Goal: Register for event/course

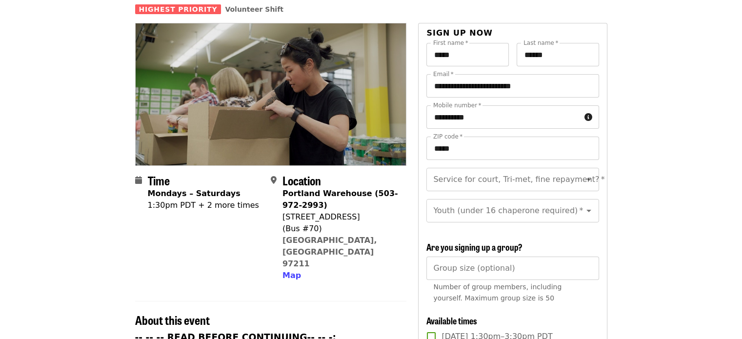
scroll to position [49, 0]
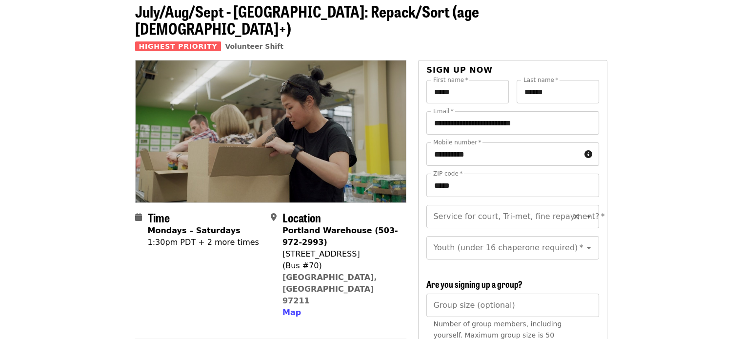
click at [590, 205] on div "Service for court, Tri-met, fine repayment? *" at bounding box center [512, 216] width 172 height 23
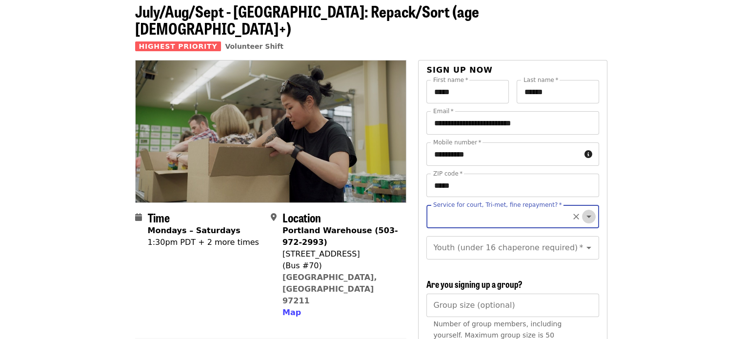
click at [583, 211] on icon "Open" at bounding box center [589, 217] width 12 height 12
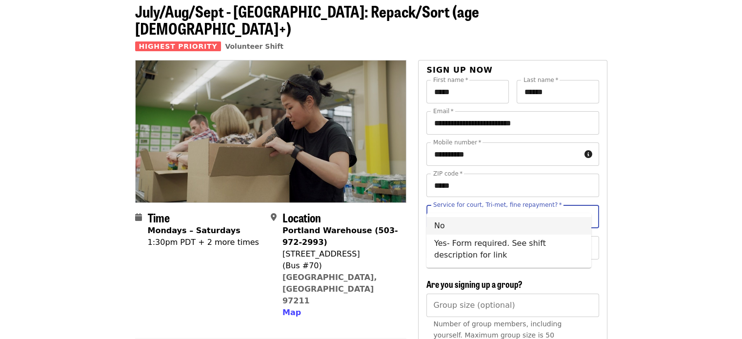
click at [562, 226] on li "No" at bounding box center [508, 226] width 165 height 18
type input "**"
click at [583, 242] on icon "Open" at bounding box center [589, 248] width 12 height 12
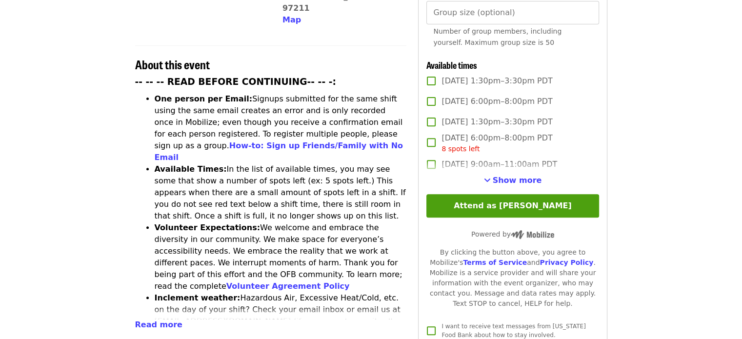
scroll to position [488, 0]
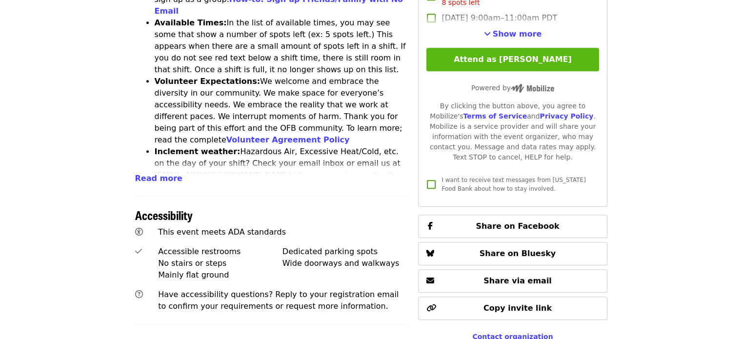
click at [541, 62] on button "Attend as [PERSON_NAME]" at bounding box center [512, 59] width 172 height 23
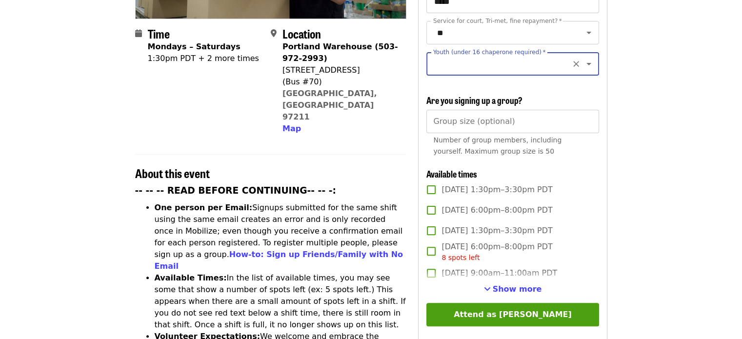
scroll to position [179, 0]
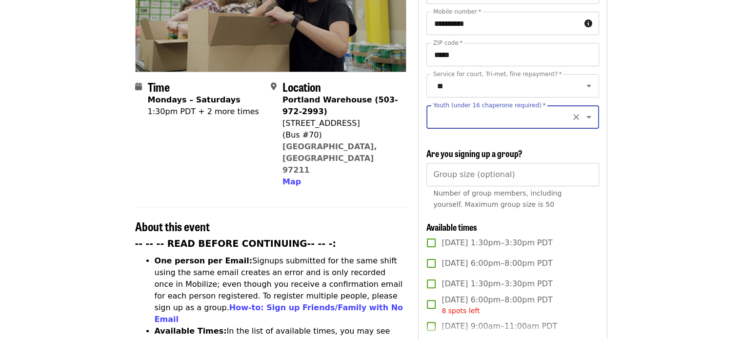
click at [585, 111] on icon "Open" at bounding box center [589, 117] width 12 height 12
click at [575, 138] on li "16 and older" at bounding box center [508, 134] width 165 height 18
type input "**********"
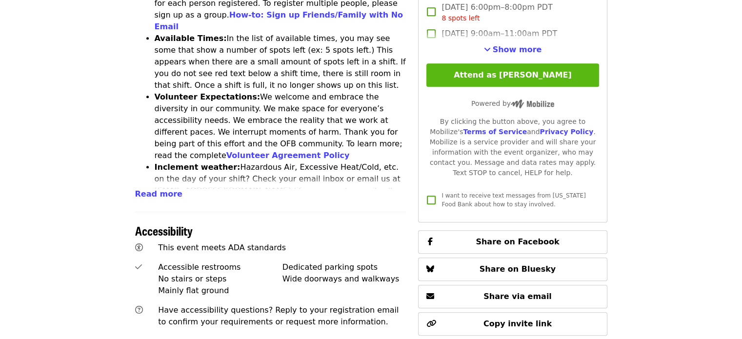
click at [519, 82] on button "Attend as [PERSON_NAME]" at bounding box center [512, 74] width 172 height 23
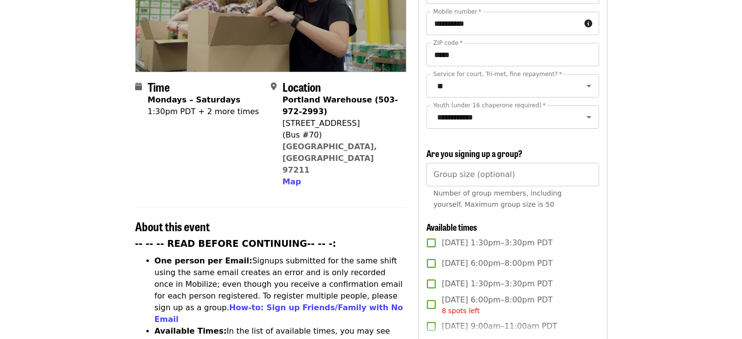
scroll to position [277, 0]
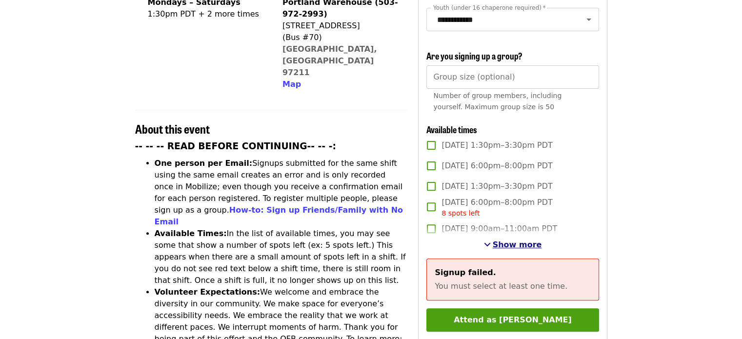
click at [509, 242] on span "Show more" at bounding box center [517, 244] width 49 height 9
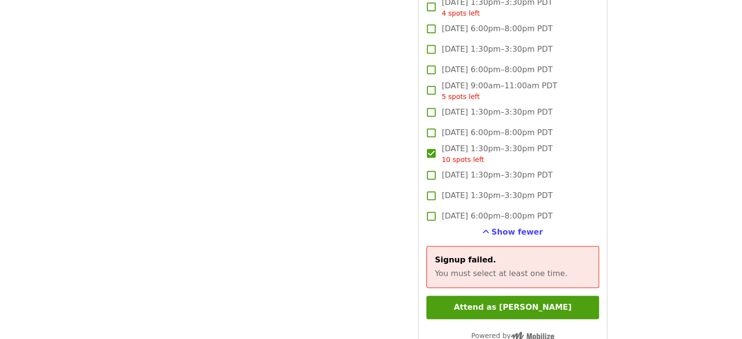
scroll to position [1301, 0]
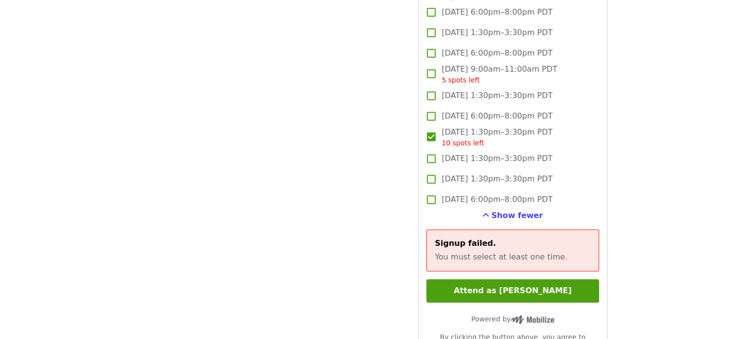
drag, startPoint x: 710, startPoint y: 275, endPoint x: 702, endPoint y: 273, distance: 7.6
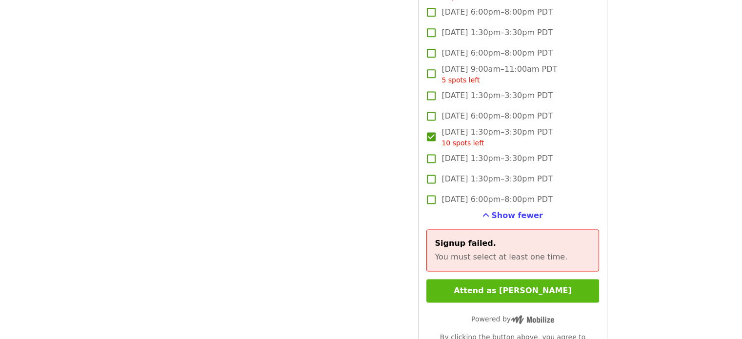
click at [548, 282] on button "Attend as [PERSON_NAME]" at bounding box center [512, 290] width 172 height 23
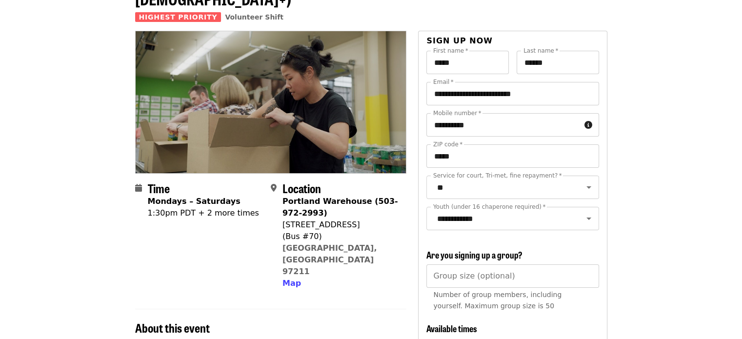
scroll to position [0, 0]
